Goal: Information Seeking & Learning: Learn about a topic

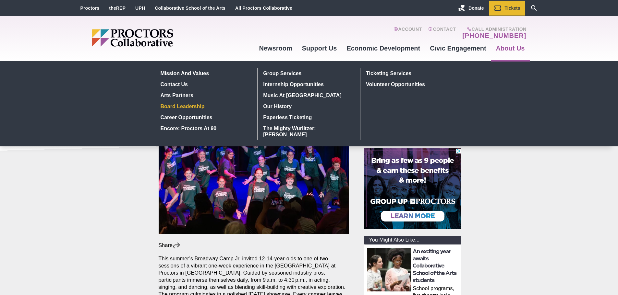
click at [189, 108] on link "Board Leadership" at bounding box center [205, 106] width 94 height 11
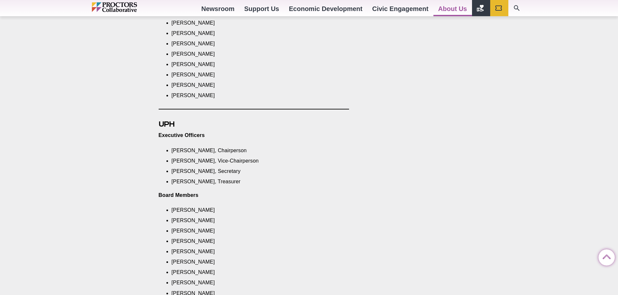
scroll to position [778, 0]
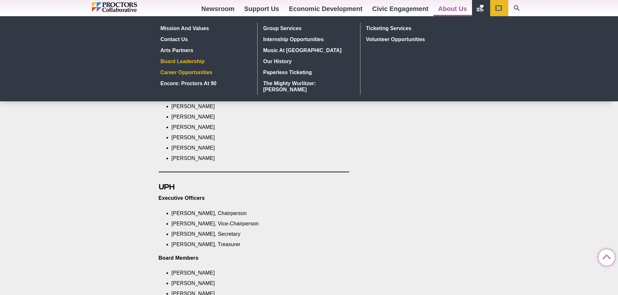
click at [196, 72] on link "Career Opportunities" at bounding box center [205, 72] width 94 height 11
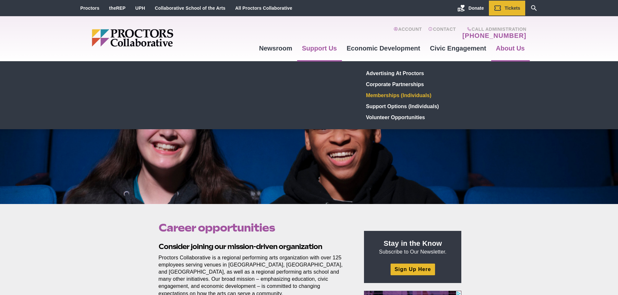
click at [386, 94] on link "Memberships (Individuals)" at bounding box center [410, 95] width 95 height 11
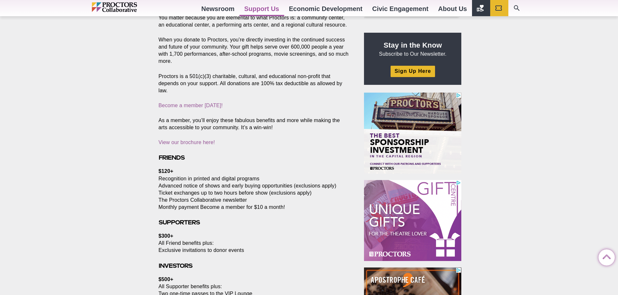
scroll to position [324, 0]
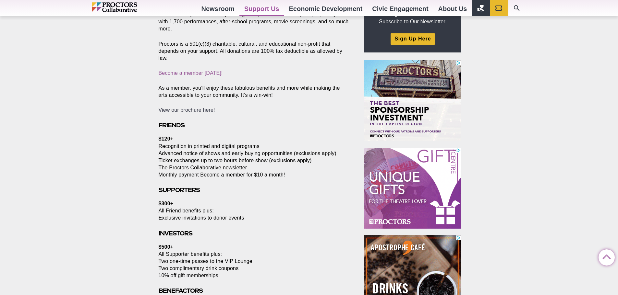
click at [187, 107] on link "View our brochure here!" at bounding box center [187, 110] width 56 height 6
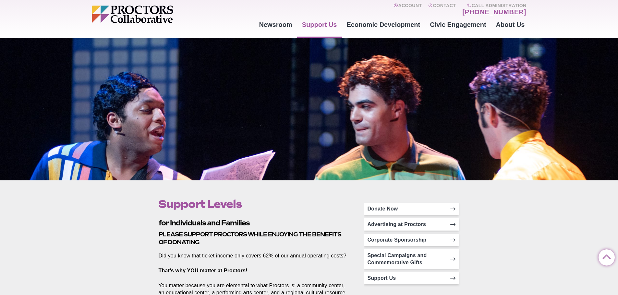
scroll to position [0, 0]
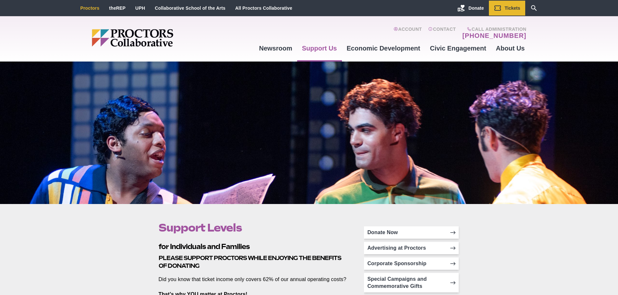
click at [88, 6] on link "Proctors" at bounding box center [89, 8] width 19 height 5
